Goal: Information Seeking & Learning: Learn about a topic

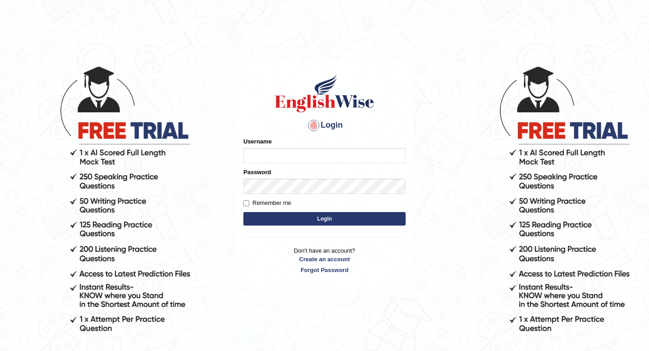
type input "Saima"
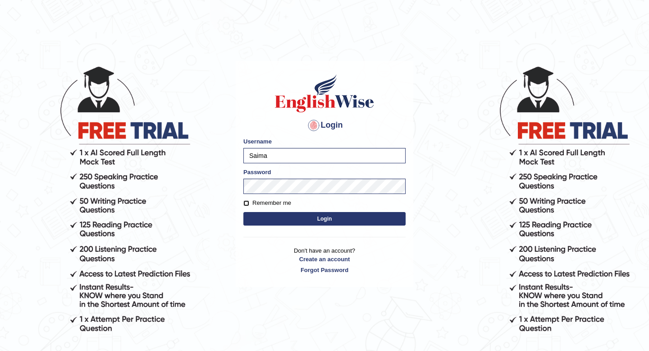
click at [248, 203] on input "Remember me" at bounding box center [246, 203] width 6 height 6
checkbox input "true"
click at [331, 219] on button "Login" at bounding box center [324, 219] width 162 height 14
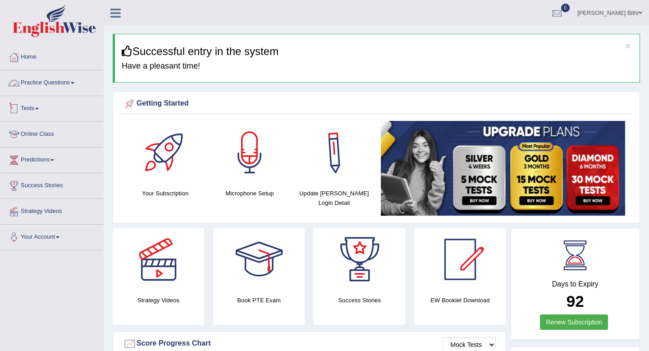
click at [48, 140] on link "Online Class" at bounding box center [51, 133] width 103 height 23
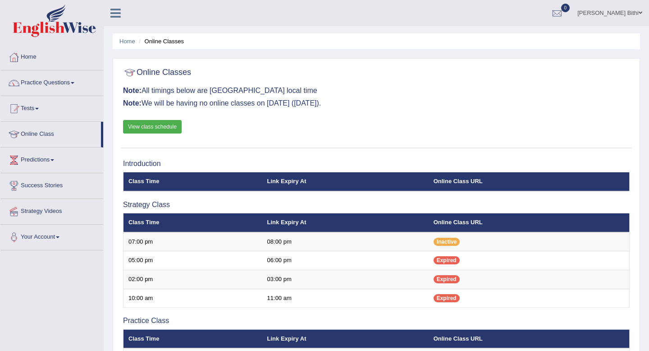
click at [176, 129] on link "View class schedule" at bounding box center [152, 127] width 59 height 14
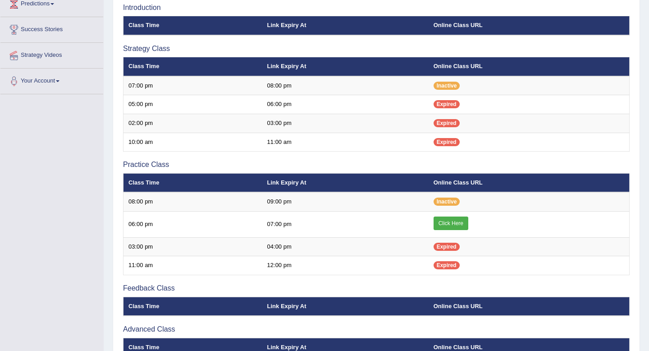
scroll to position [157, 0]
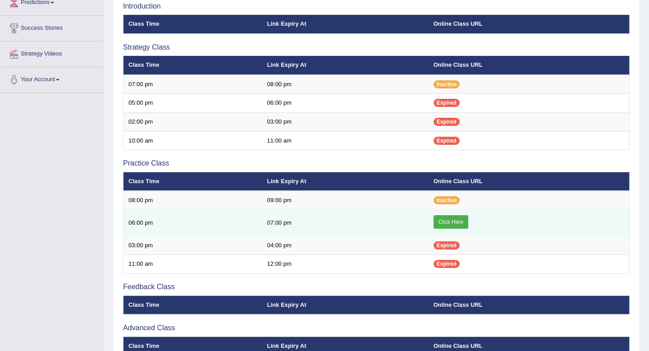
click at [456, 219] on link "Click Here" at bounding box center [451, 222] width 35 height 14
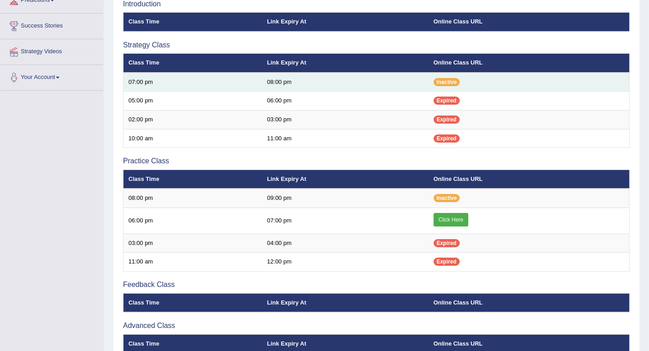
scroll to position [161, 0]
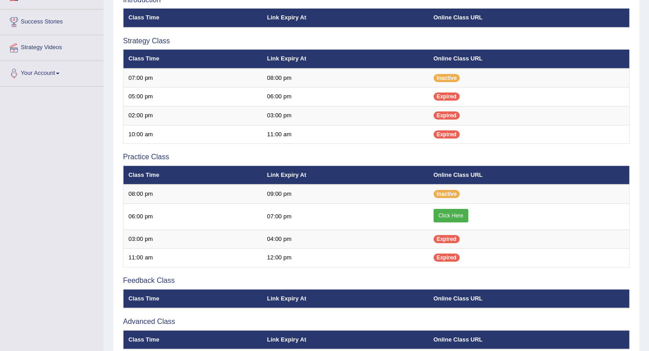
scroll to position [165, 0]
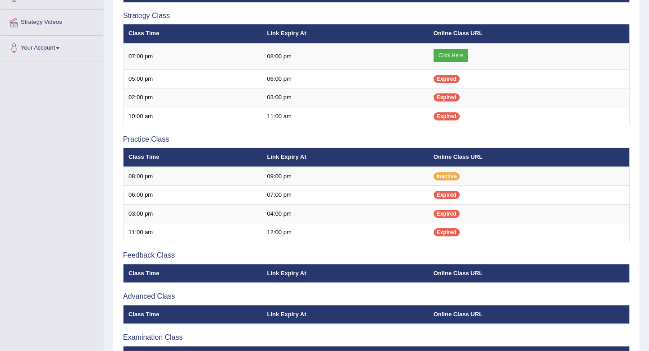
scroll to position [165, 0]
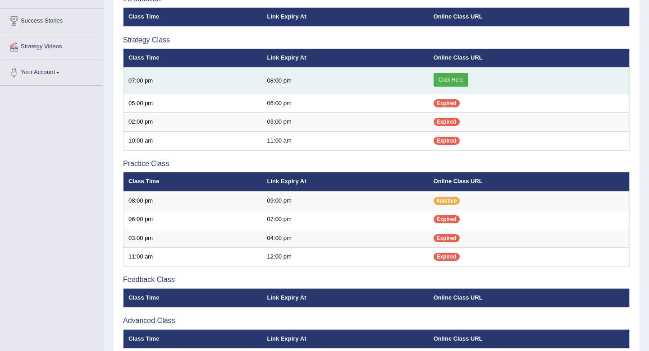
click at [458, 82] on link "Click Here" at bounding box center [451, 80] width 35 height 14
click at [452, 82] on link "Click Here" at bounding box center [451, 80] width 35 height 14
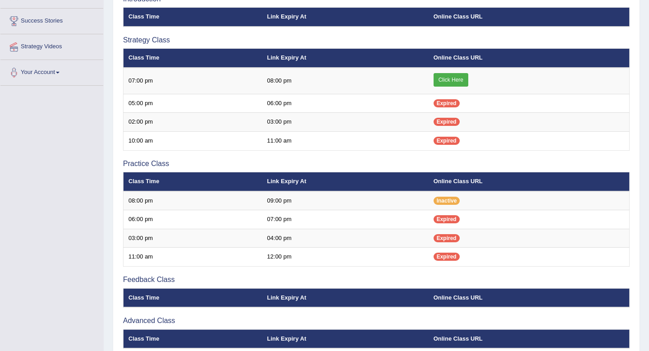
scroll to position [165, 0]
